Goal: Information Seeking & Learning: Find specific fact

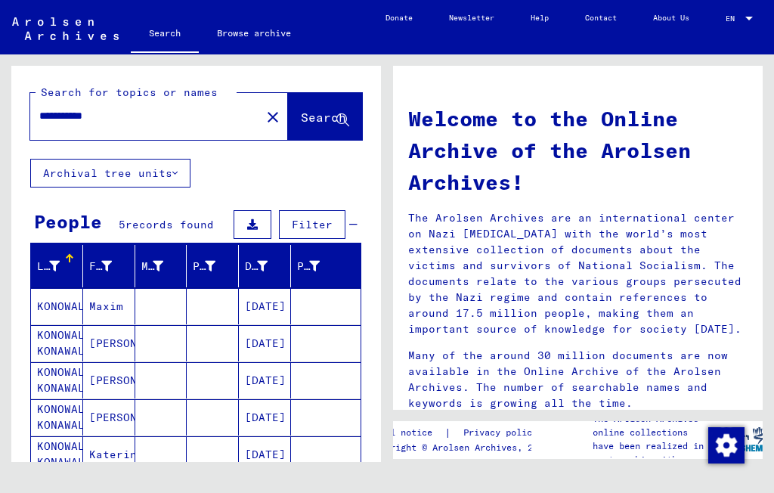
click at [148, 119] on input "**********" at bounding box center [140, 116] width 203 height 16
type input "*"
type input "******"
click at [315, 125] on span "Search" at bounding box center [323, 117] width 45 height 15
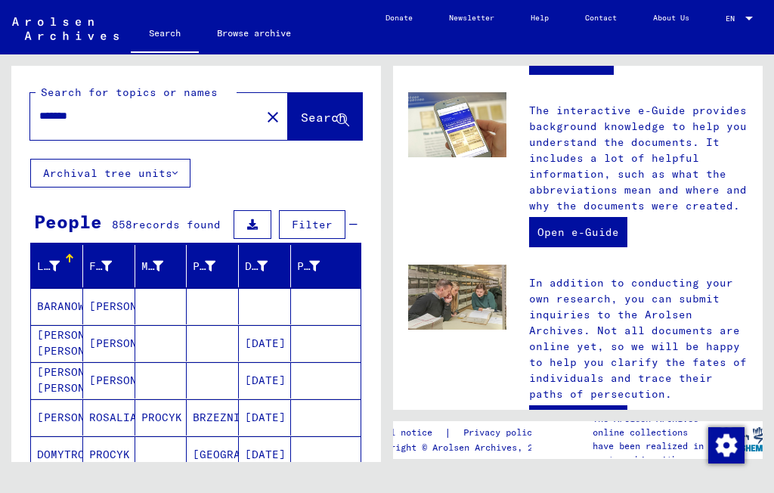
click at [175, 171] on icon at bounding box center [174, 173] width 5 height 11
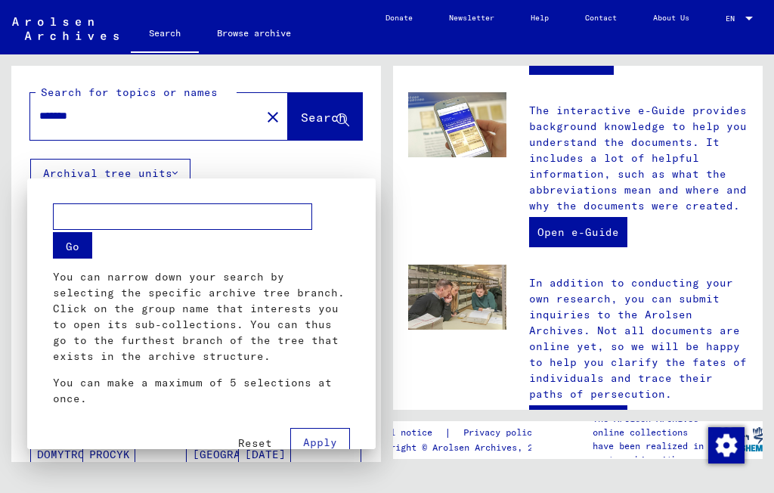
scroll to position [7, 0]
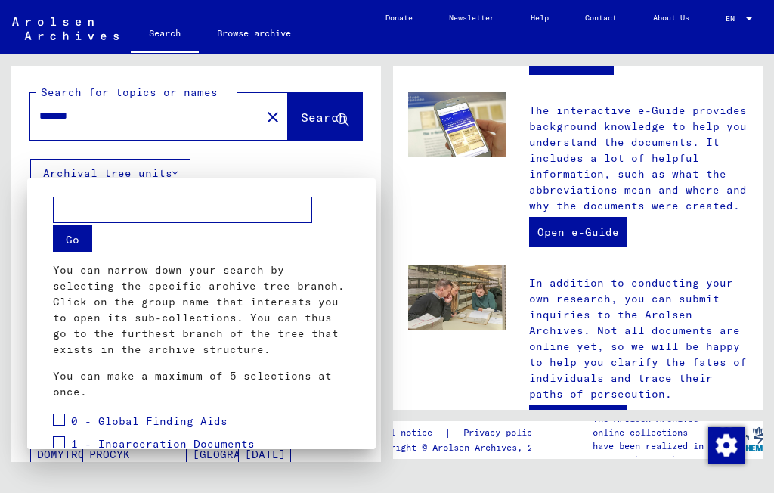
click at [172, 205] on input "text" at bounding box center [182, 209] width 259 height 26
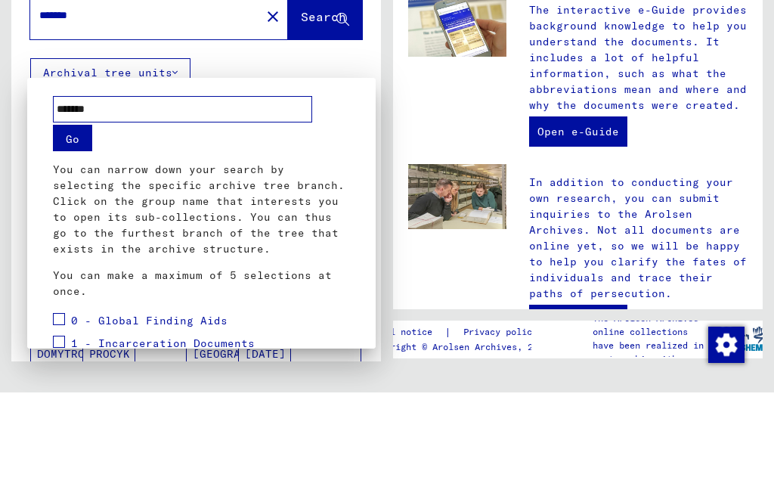
type input "******"
click at [83, 225] on button "Go" at bounding box center [72, 238] width 39 height 26
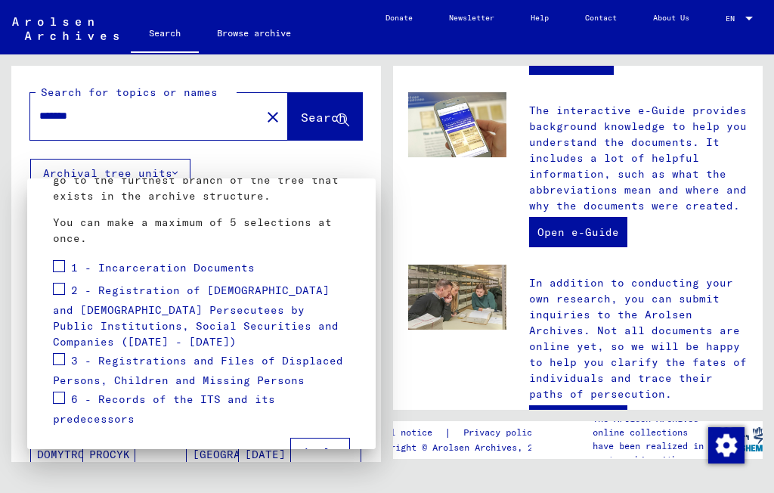
scroll to position [162, 0]
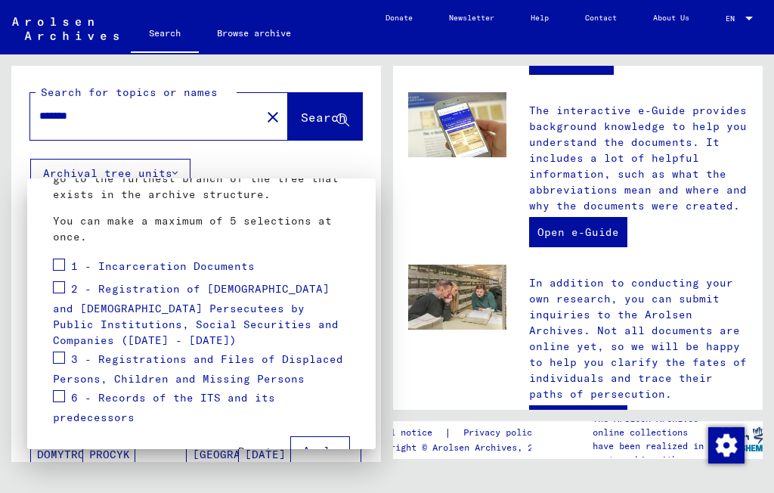
click at [60, 261] on span at bounding box center [59, 264] width 12 height 12
click at [60, 283] on span at bounding box center [59, 287] width 12 height 12
click at [62, 351] on span at bounding box center [59, 357] width 12 height 12
click at [57, 390] on span at bounding box center [59, 396] width 12 height 12
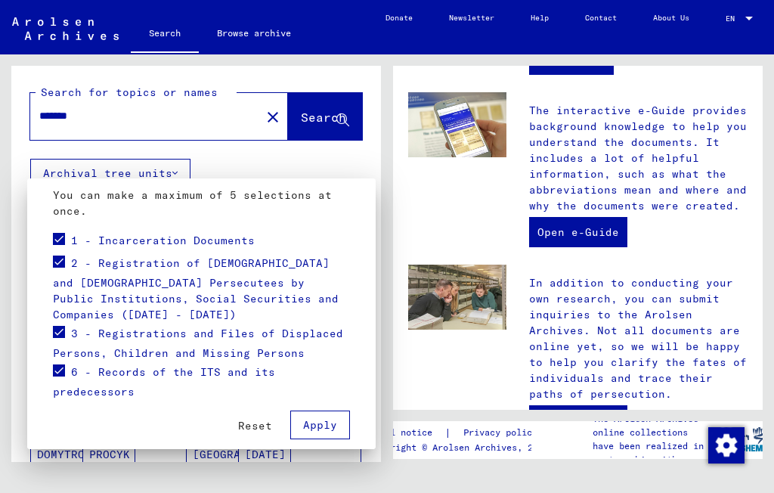
scroll to position [187, 0]
click at [329, 422] on button "Apply" at bounding box center [320, 425] width 60 height 29
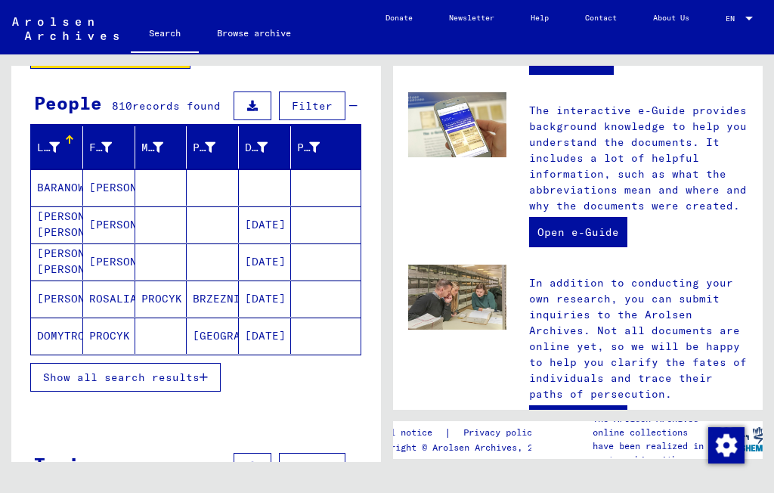
scroll to position [118, 0]
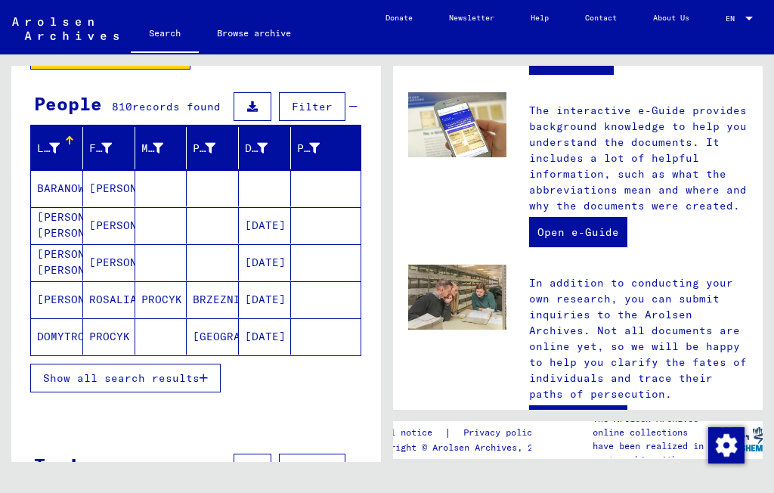
click at [187, 375] on span "Show all search results" at bounding box center [121, 378] width 156 height 14
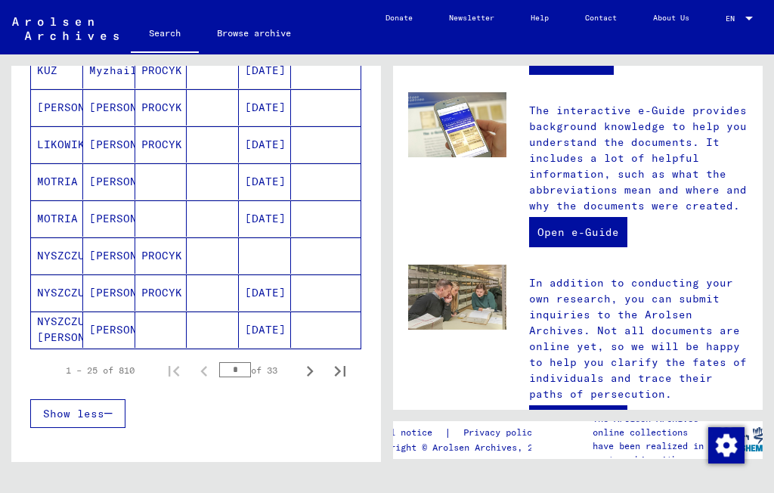
scroll to position [860, 0]
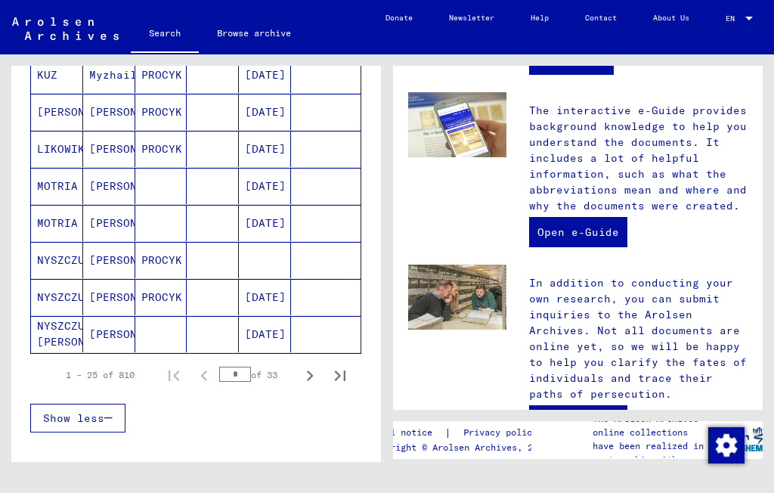
click at [307, 377] on icon "Next page" at bounding box center [309, 375] width 21 height 21
type input "*"
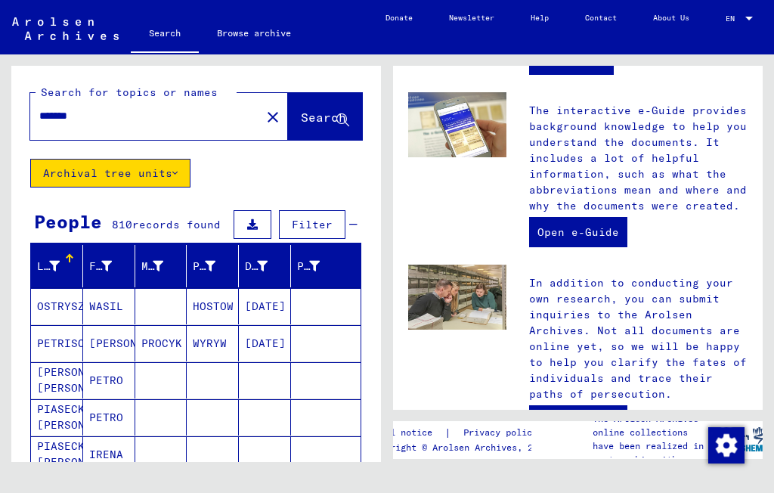
scroll to position [0, 0]
